Goal: Transaction & Acquisition: Purchase product/service

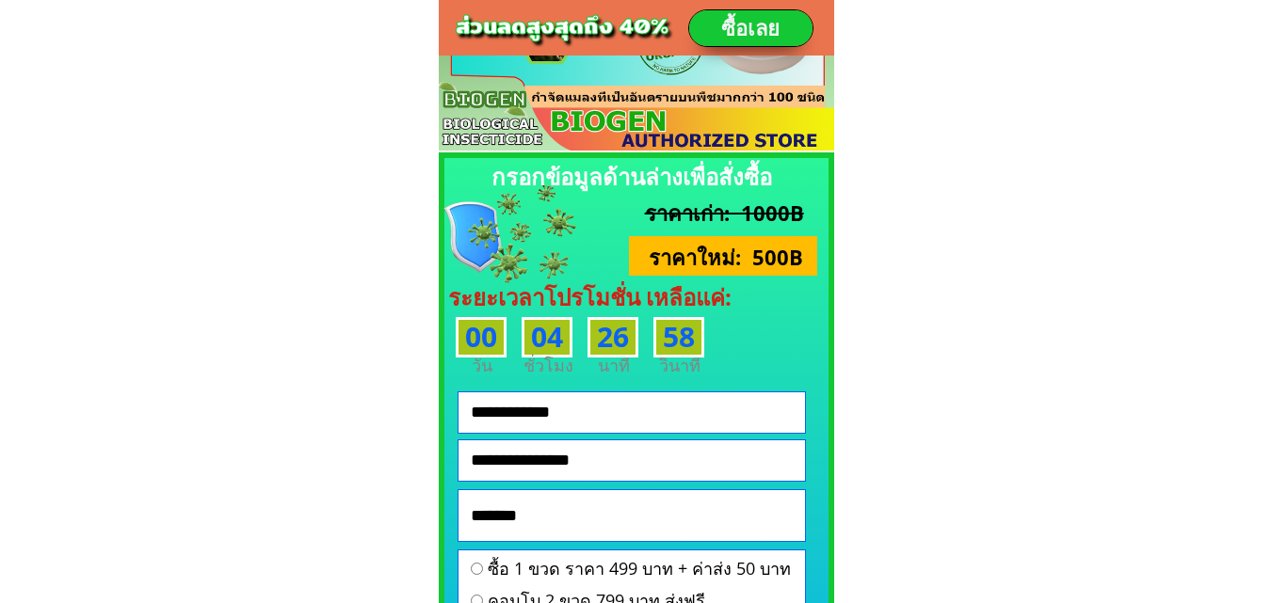
scroll to position [1288, 0]
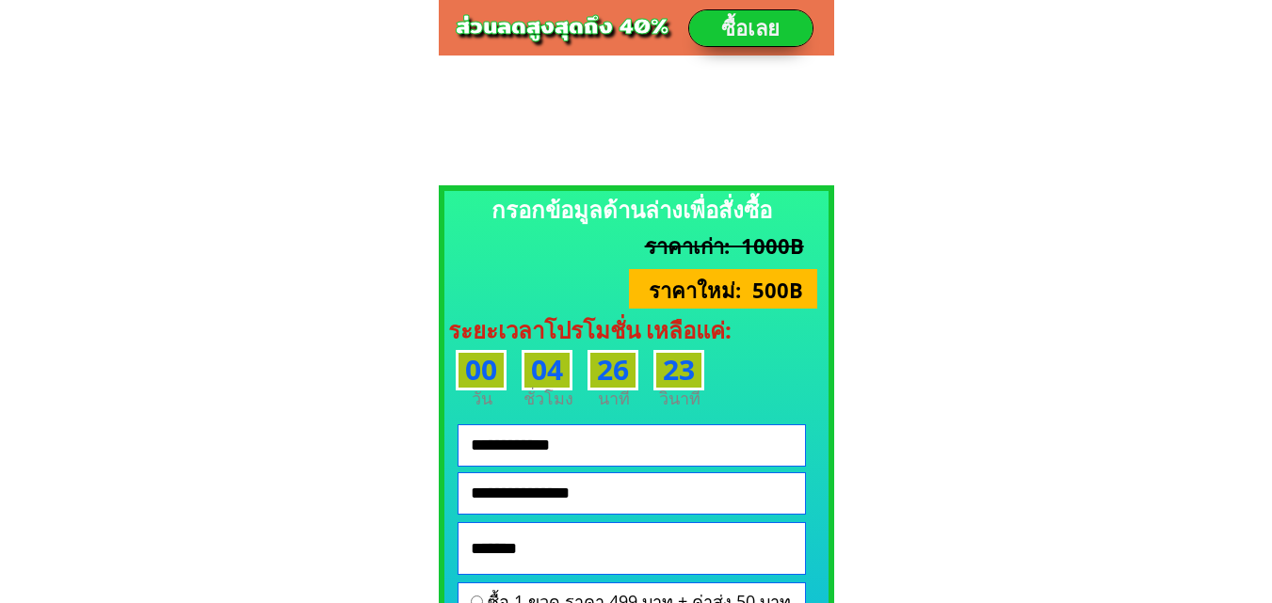
scroll to position [1400, 0]
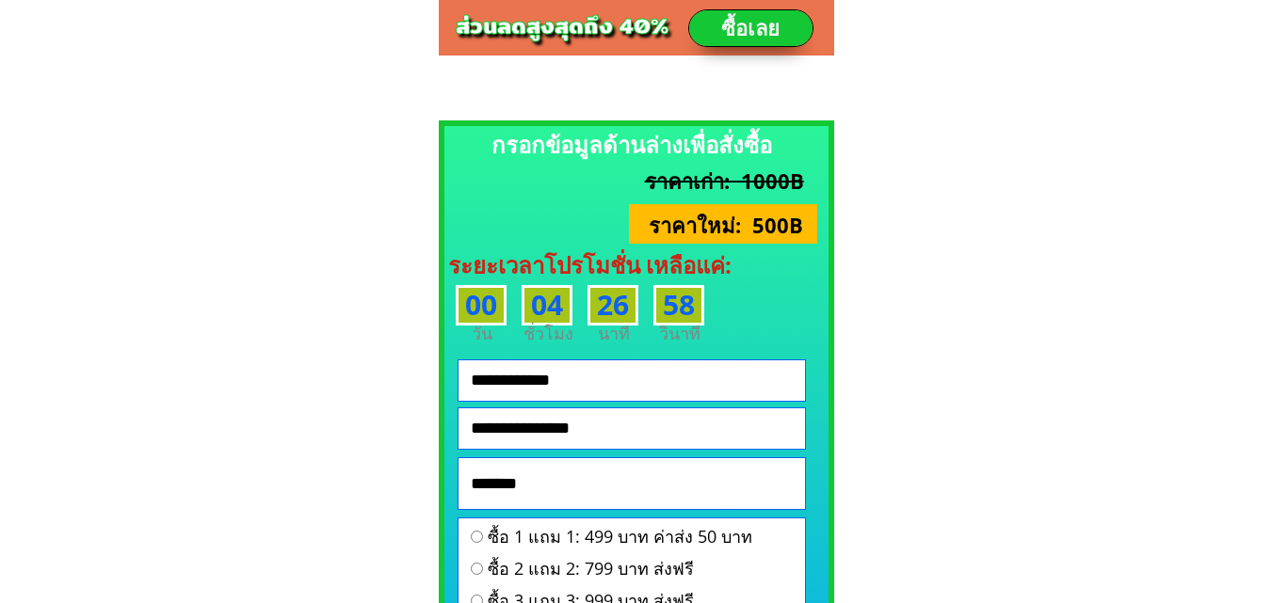
scroll to position [1223, 0]
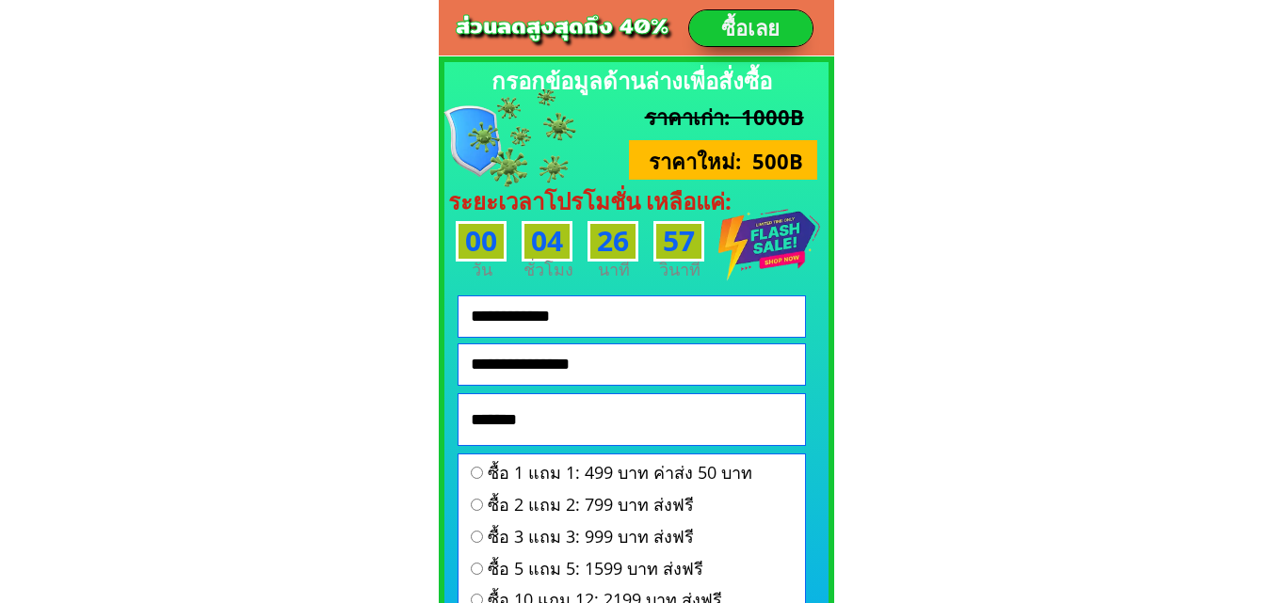
drag, startPoint x: 1277, startPoint y: 24, endPoint x: 1273, endPoint y: 96, distance: 71.6
